Goal: Task Accomplishment & Management: Manage account settings

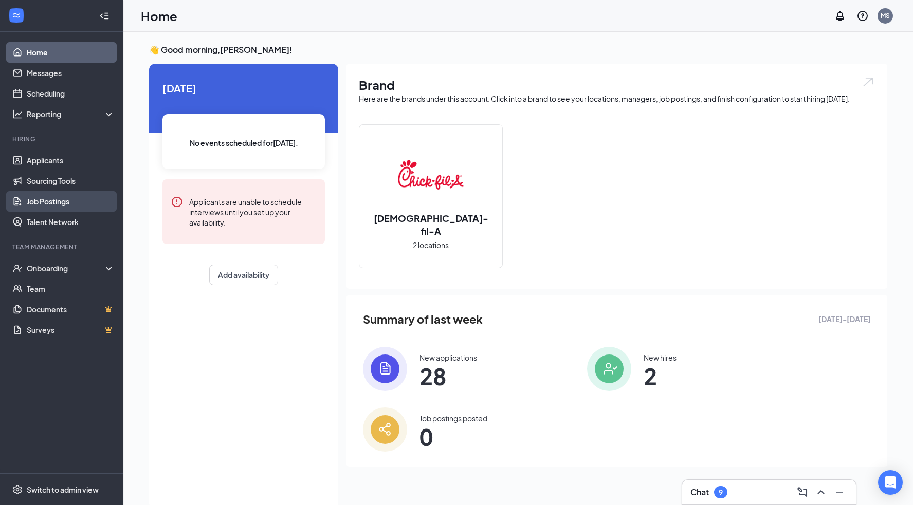
click at [55, 203] on link "Job Postings" at bounding box center [71, 201] width 88 height 21
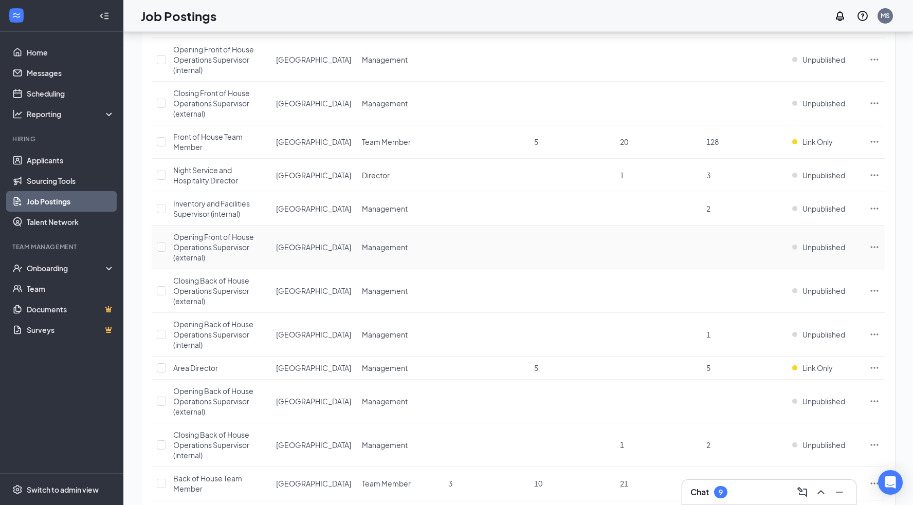
scroll to position [876, 0]
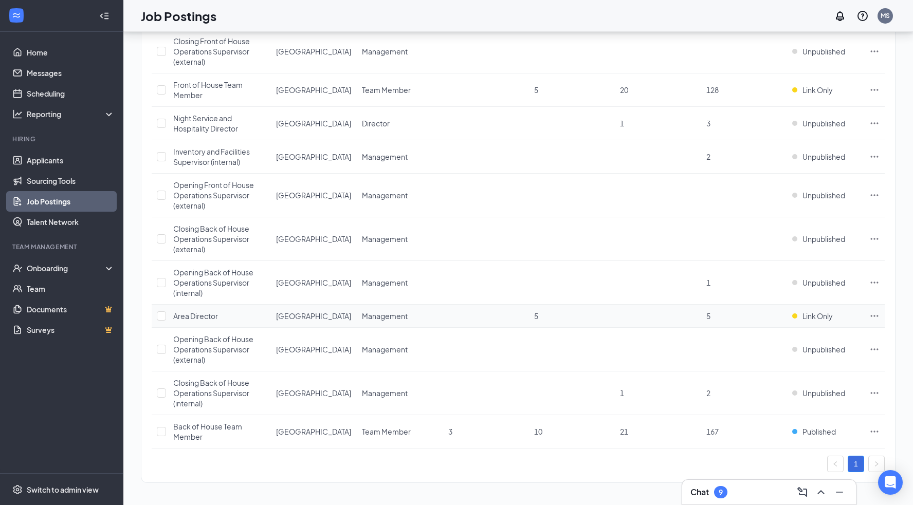
click at [877, 315] on icon "Ellipses" at bounding box center [874, 316] width 10 height 10
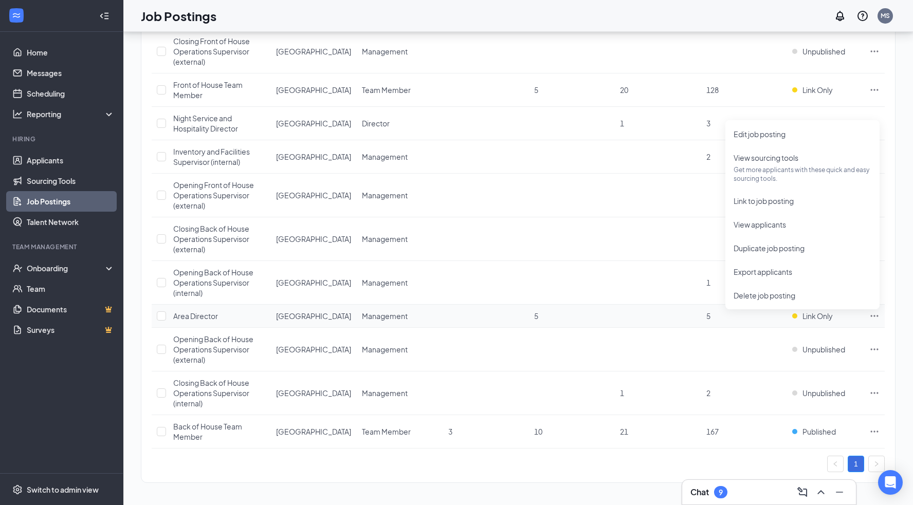
click at [201, 316] on span "Area Director" at bounding box center [195, 316] width 45 height 9
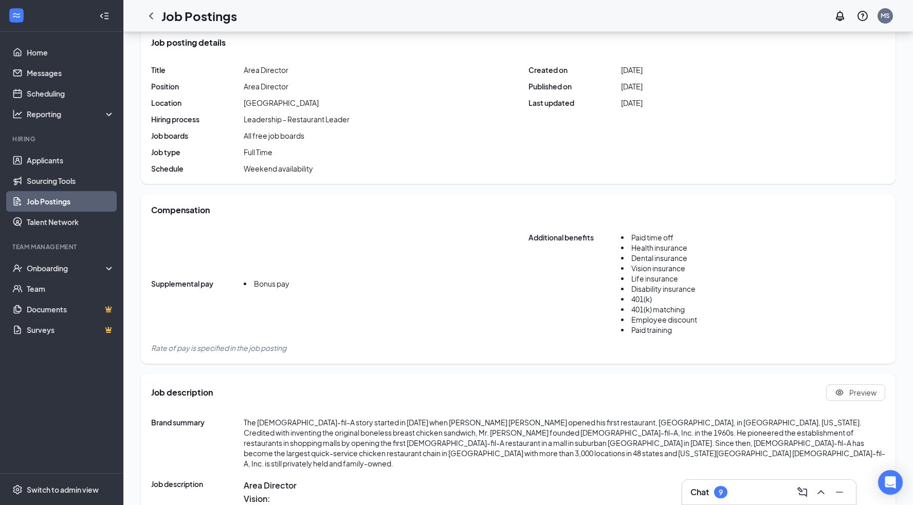
scroll to position [203, 0]
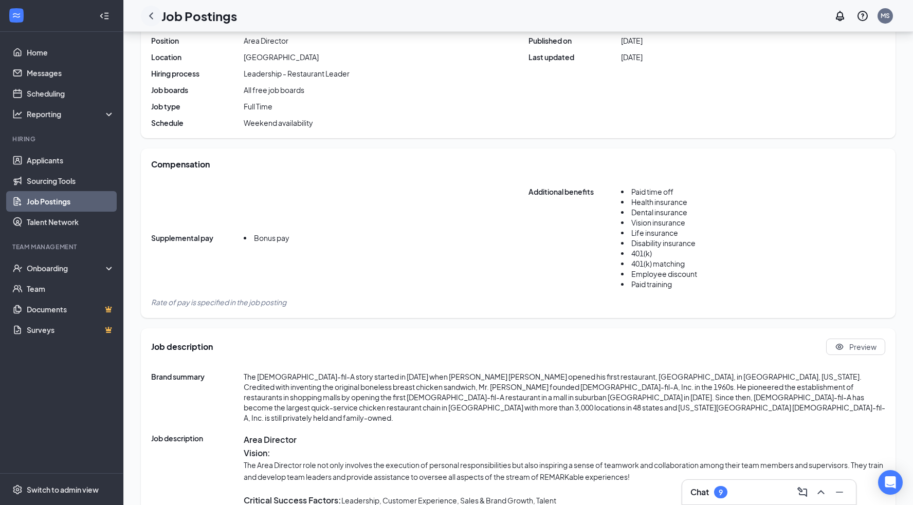
click at [152, 17] on icon "ChevronLeft" at bounding box center [151, 15] width 4 height 7
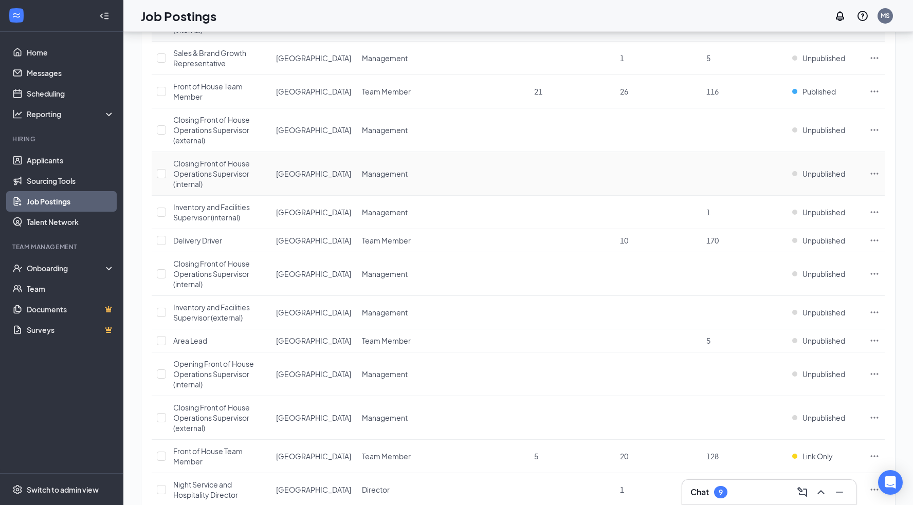
scroll to position [516, 0]
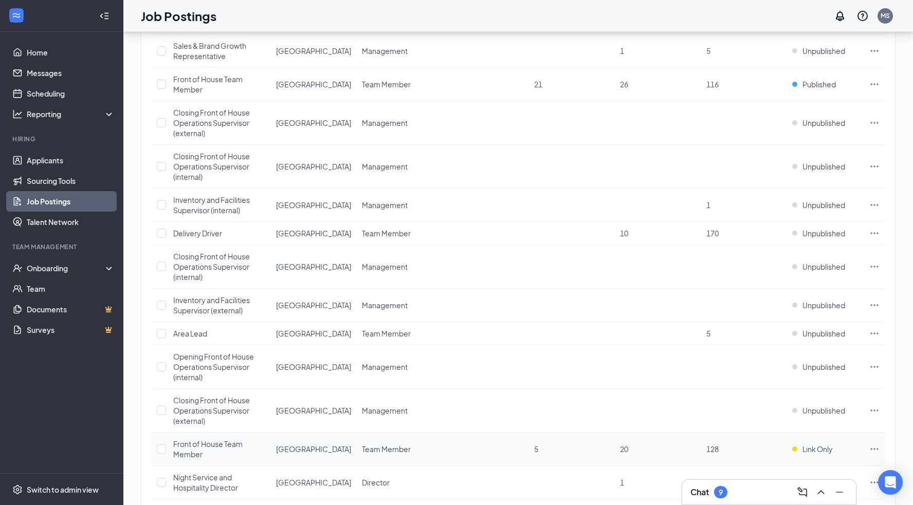
click at [873, 450] on icon "Ellipses" at bounding box center [874, 449] width 10 height 10
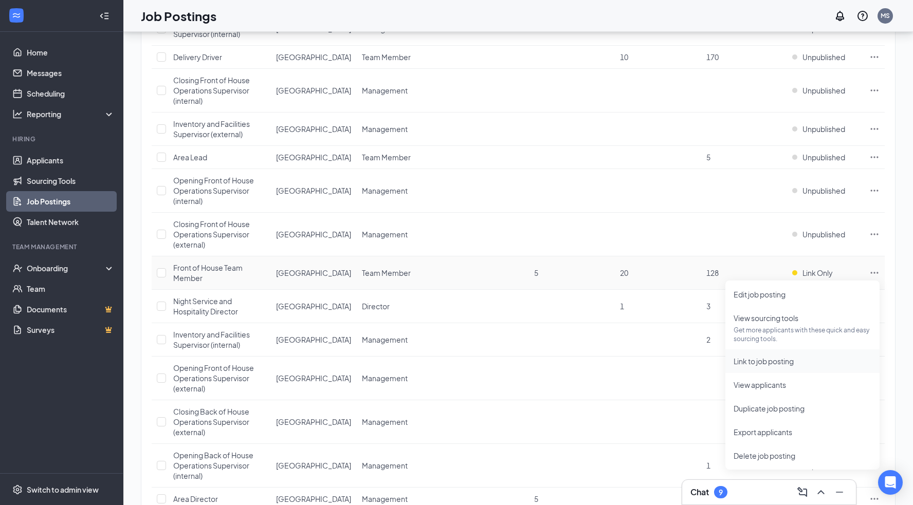
scroll to position [752, 0]
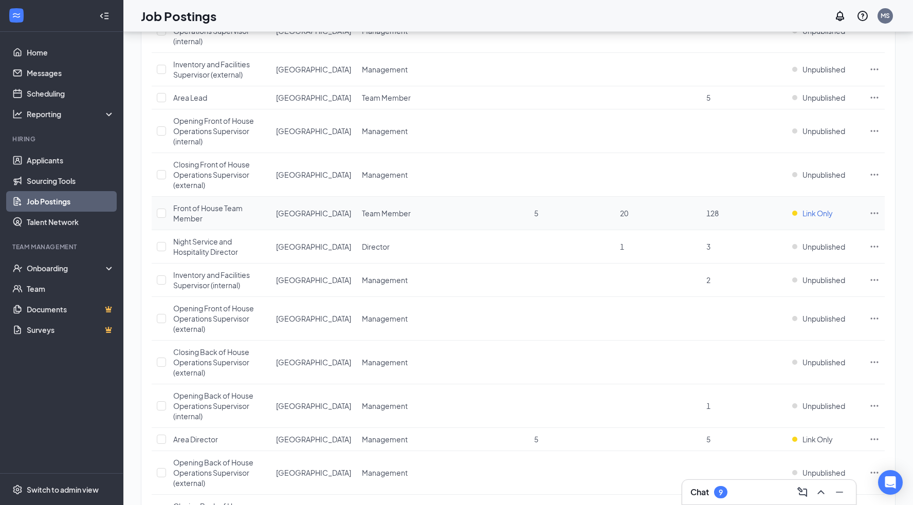
click at [815, 213] on span "Link Only" at bounding box center [818, 213] width 30 height 10
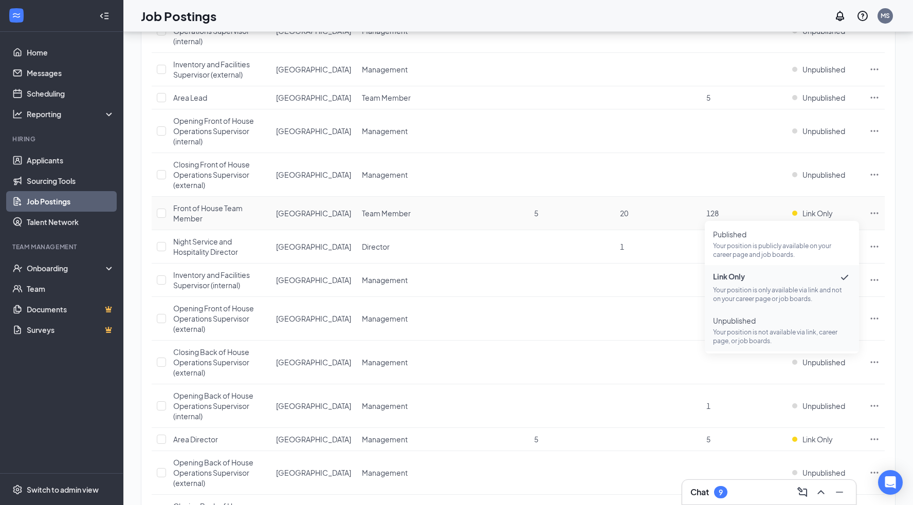
click at [756, 326] on span "Unpublished Your position is not available via link, career page, or job boards." at bounding box center [782, 331] width 138 height 30
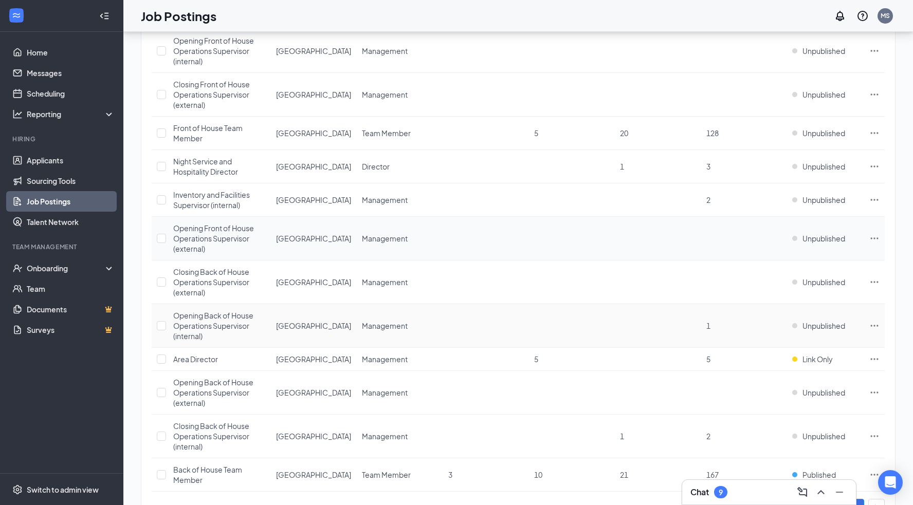
scroll to position [840, 0]
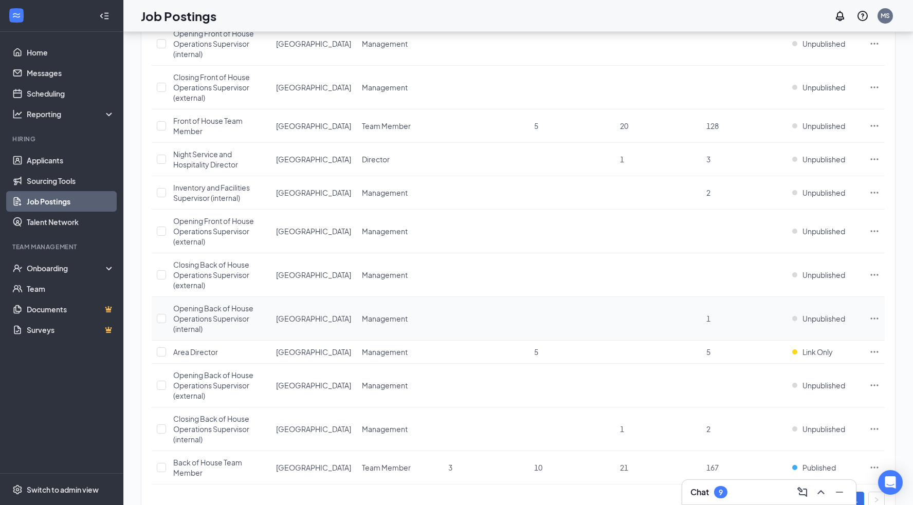
click at [207, 312] on div "Opening Back of House Operations Supervisor (internal)" at bounding box center [219, 318] width 93 height 31
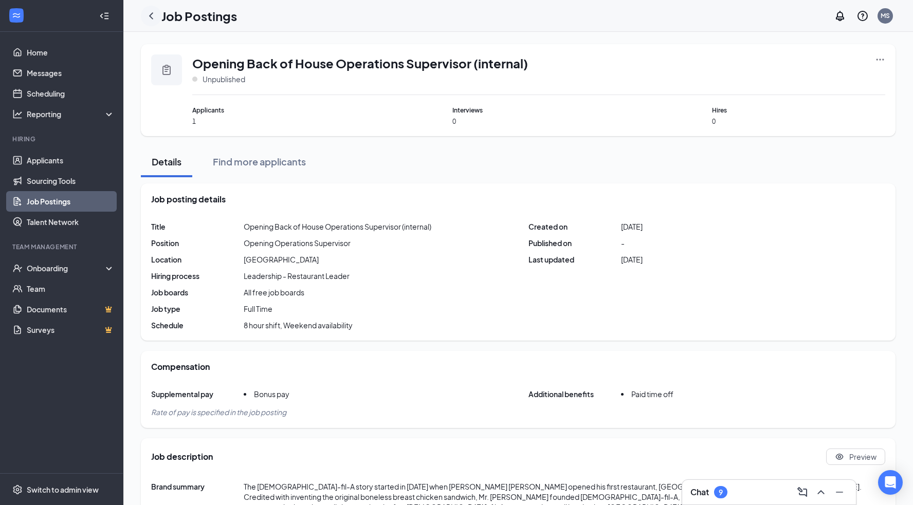
click at [150, 16] on icon "ChevronLeft" at bounding box center [151, 15] width 4 height 7
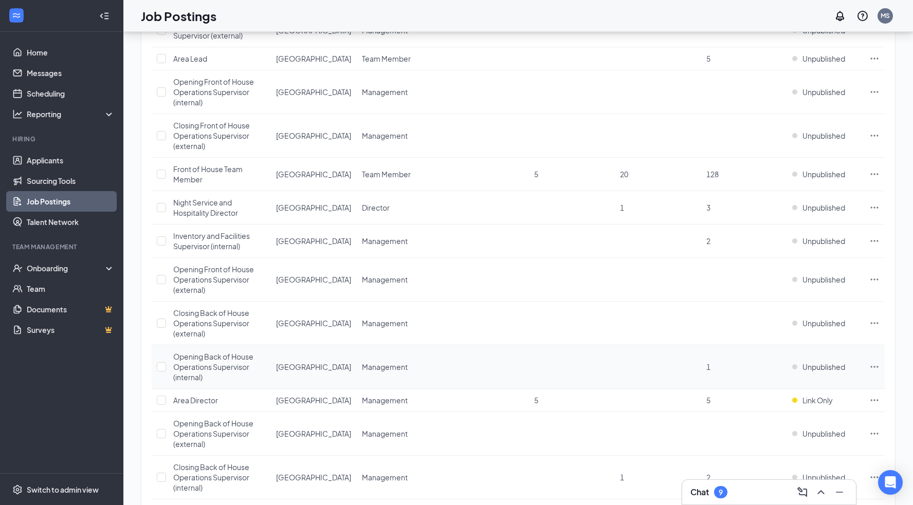
scroll to position [795, 0]
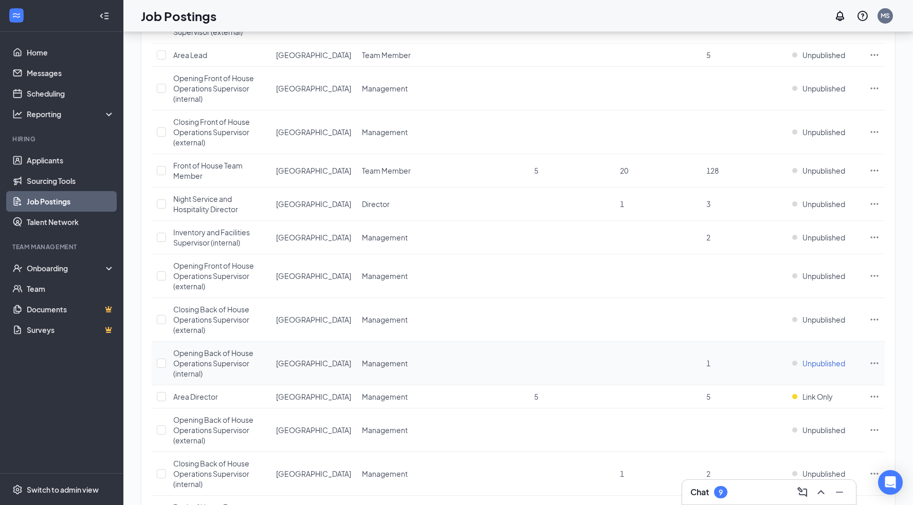
click at [826, 362] on span "Unpublished" at bounding box center [824, 363] width 43 height 10
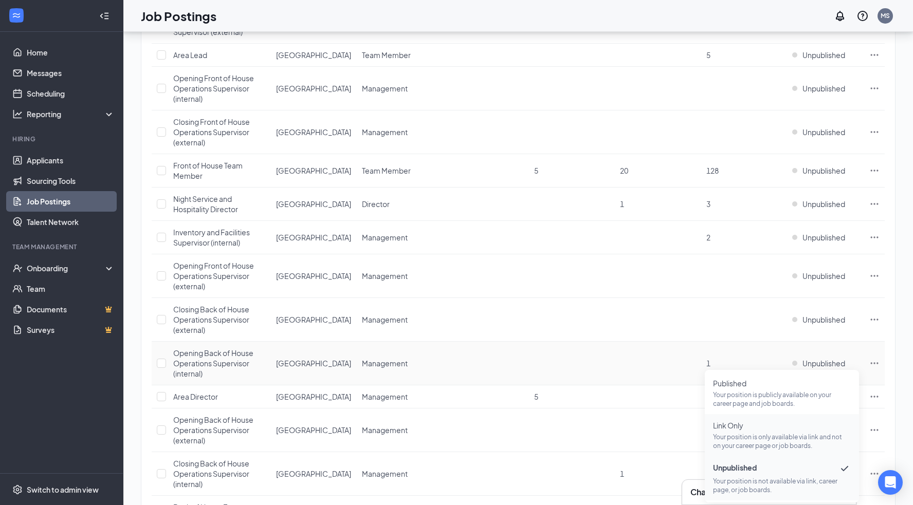
click at [742, 430] on span "Link Only" at bounding box center [782, 426] width 138 height 10
